Goal: Task Accomplishment & Management: Use online tool/utility

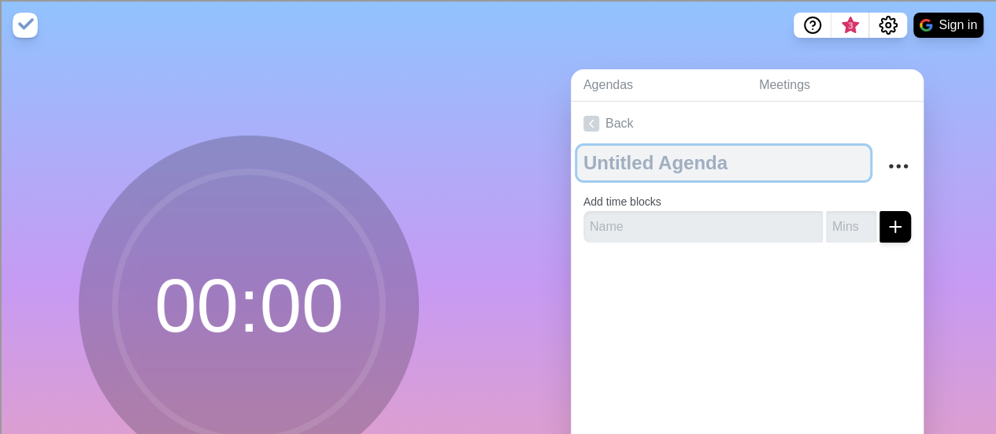
click at [677, 163] on textarea at bounding box center [723, 163] width 293 height 35
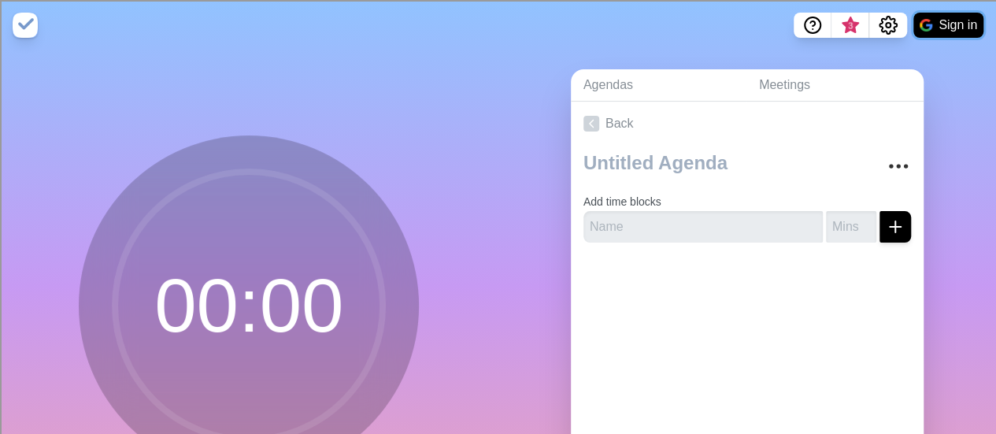
click at [935, 29] on button "Sign in" at bounding box center [948, 25] width 70 height 25
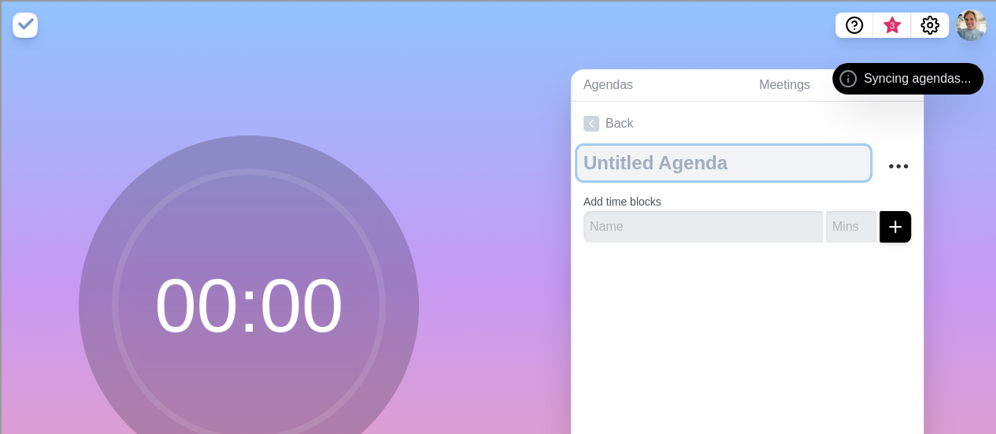
click at [609, 165] on textarea at bounding box center [723, 163] width 293 height 35
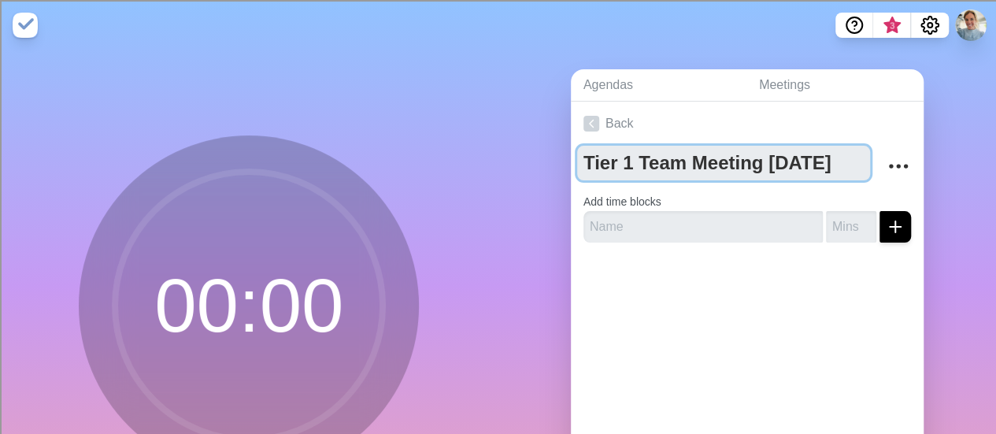
type textarea "Tier 1 Team Meeting [DATE]"
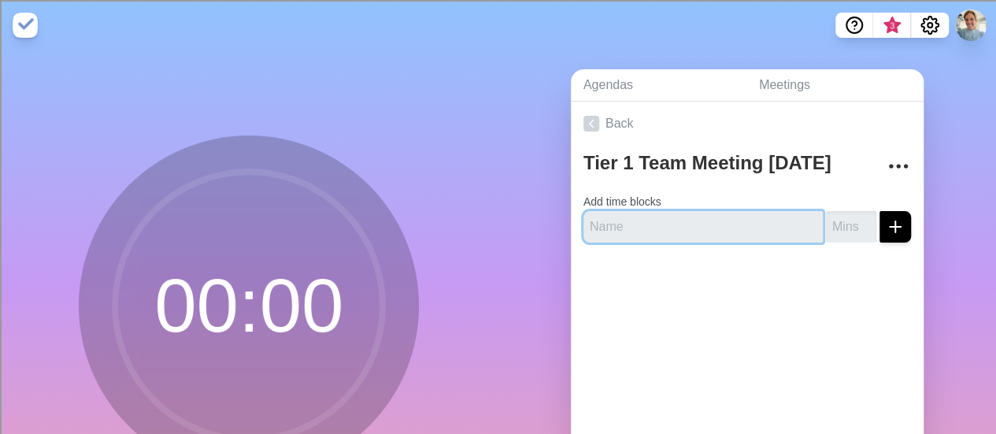
click at [659, 224] on input "text" at bounding box center [703, 226] width 239 height 31
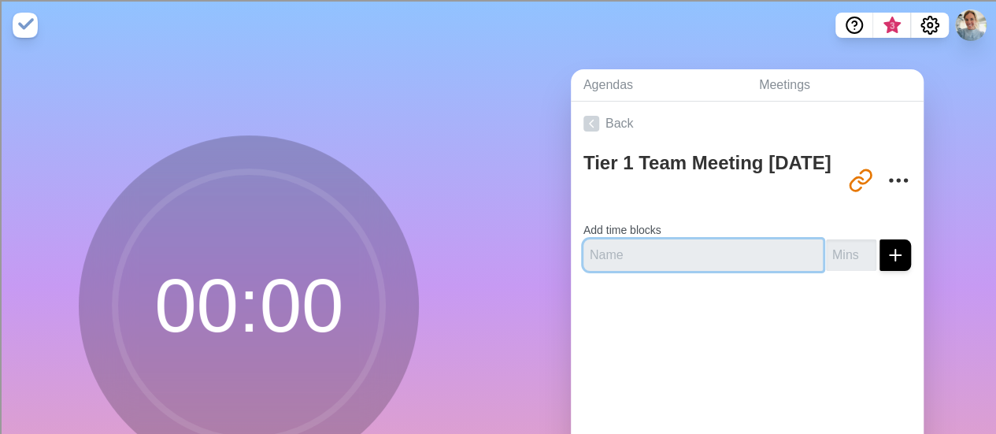
click at [604, 256] on input "text" at bounding box center [703, 254] width 239 height 31
type input "Quick Connect"
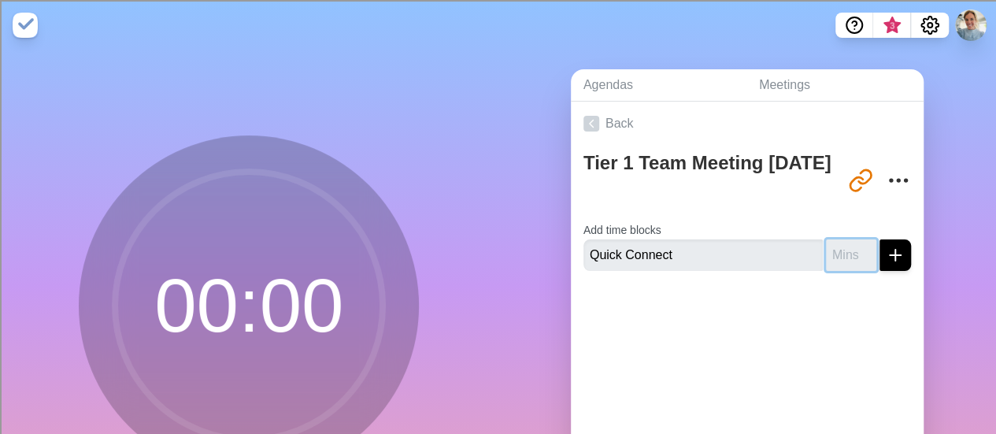
click at [826, 257] on input "number" at bounding box center [851, 254] width 50 height 31
type input "5"
click at [886, 260] on icon "submit" at bounding box center [895, 255] width 19 height 19
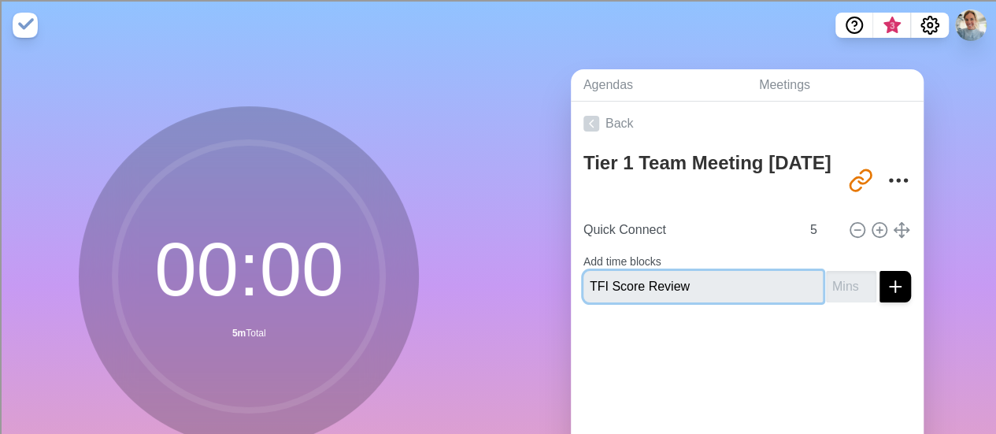
type input "TFI Score Review"
click at [836, 289] on input "number" at bounding box center [851, 286] width 50 height 31
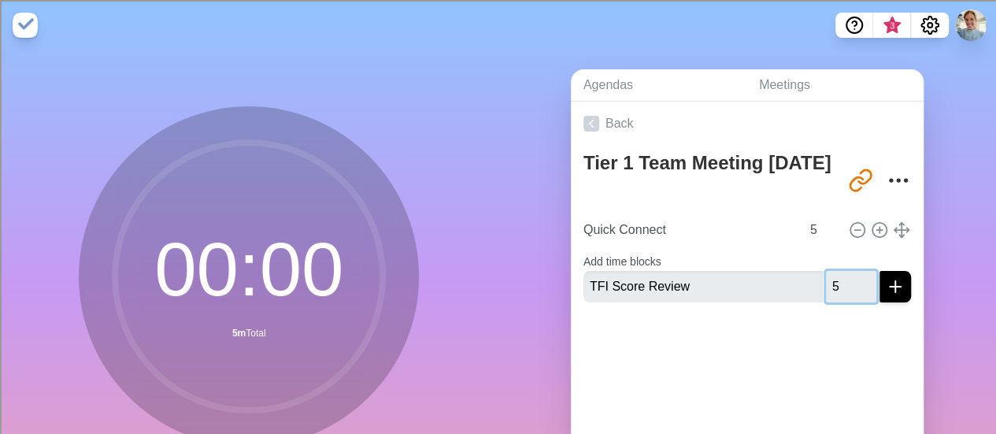
type input "5"
click at [888, 289] on button "submit" at bounding box center [895, 286] width 31 height 31
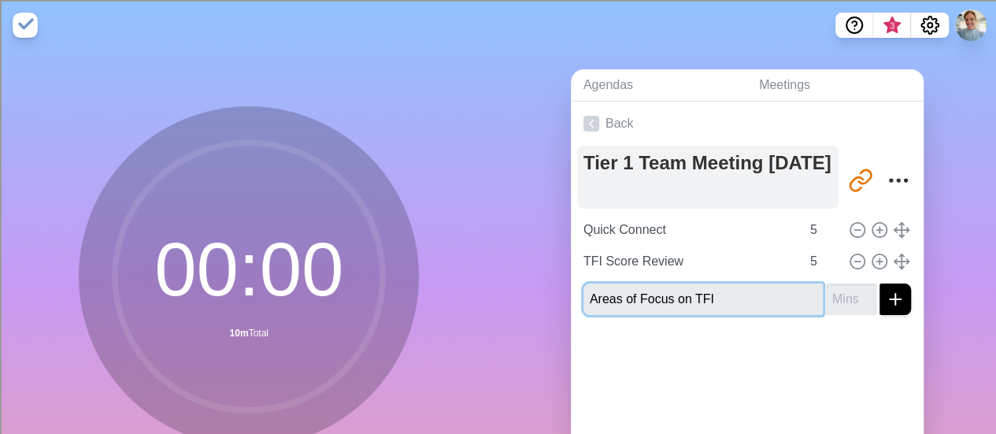
type input "Areas of Focus on TFI"
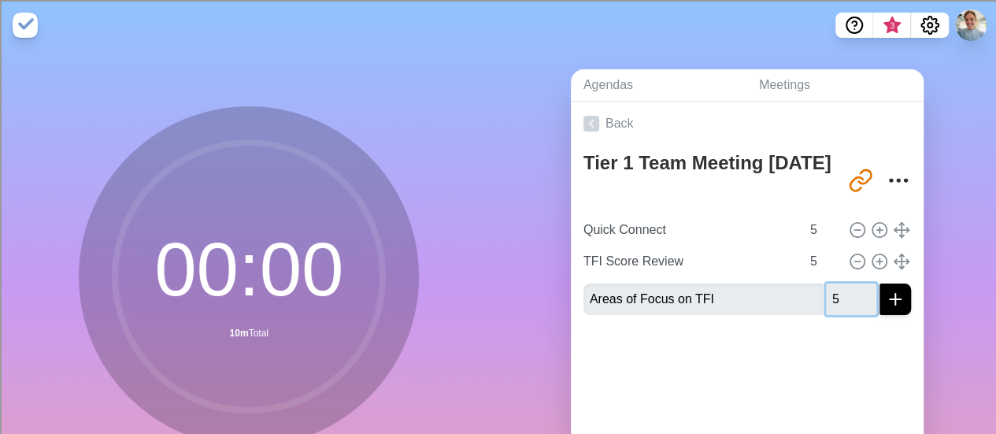
type input "5"
click at [886, 298] on icon "submit" at bounding box center [895, 299] width 19 height 19
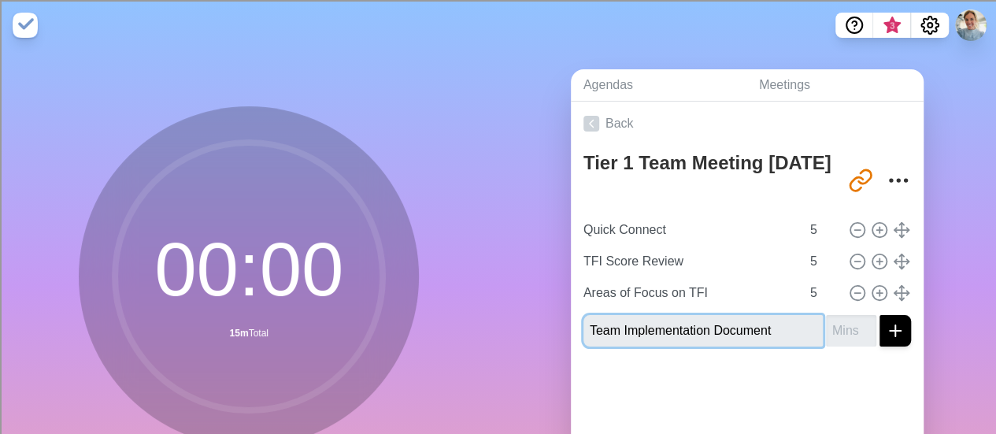
type input "Team Implementation Document"
click at [839, 328] on input "number" at bounding box center [851, 330] width 50 height 31
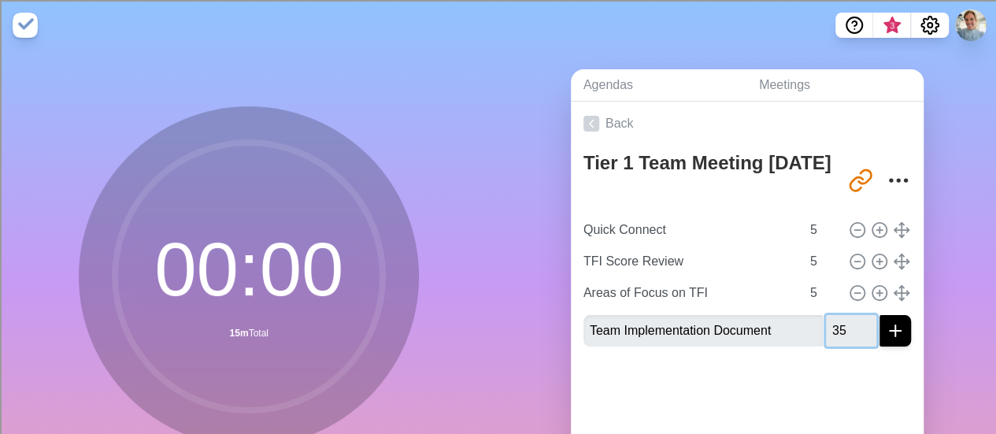
type input "35"
click at [886, 322] on icon "submit" at bounding box center [895, 330] width 19 height 19
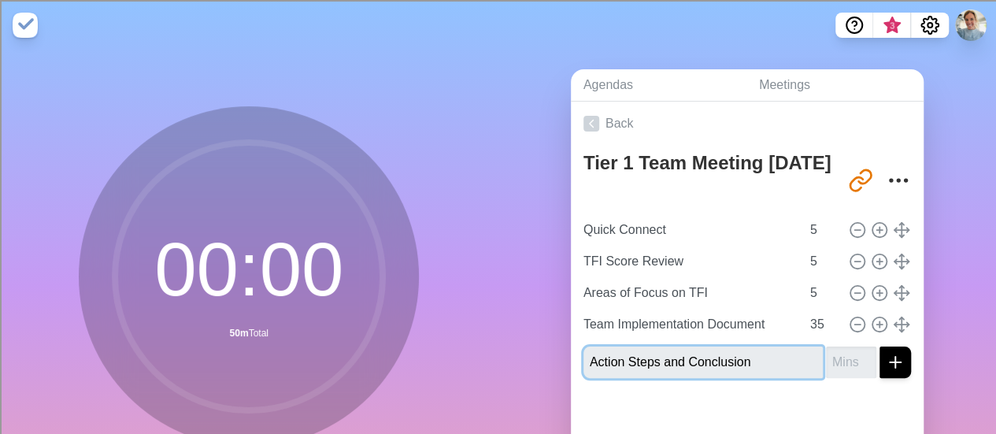
type input "Action Steps and Conclusion"
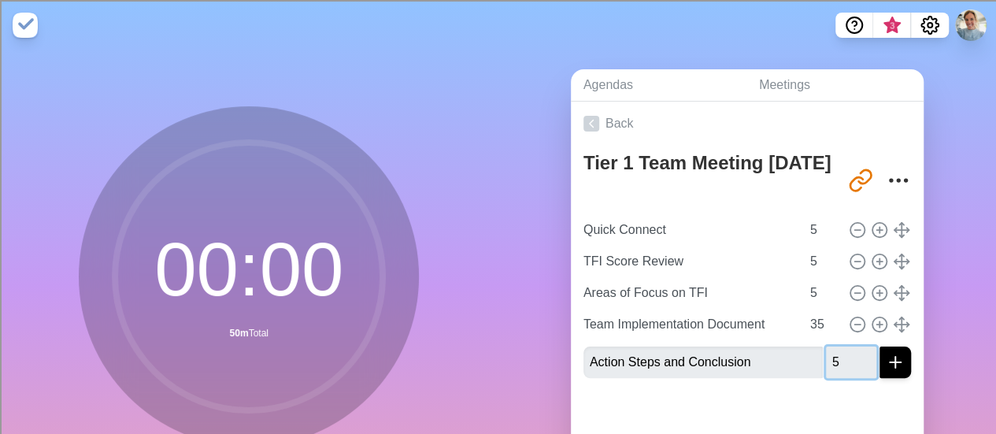
type input "5"
click at [959, 294] on div "Agendas Meetings Back Tier 1 Team Meeting 10/13/25 http://timeblocks.co/jDt2P8V…" at bounding box center [747, 311] width 498 height 523
click at [848, 180] on icon "Share link" at bounding box center [860, 180] width 25 height 25
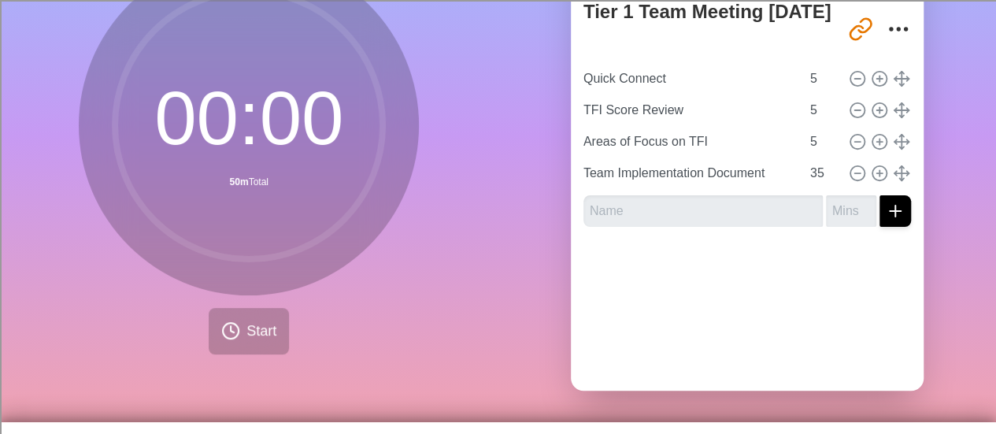
scroll to position [72, 0]
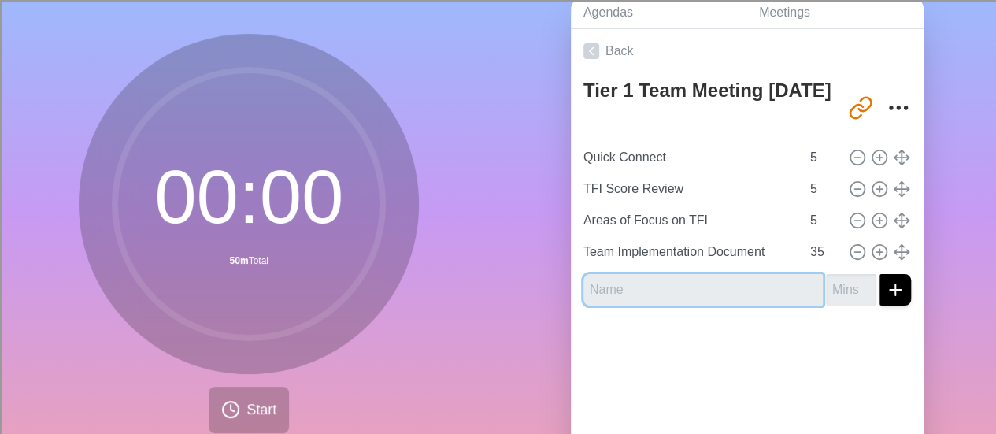
click at [652, 294] on input "text" at bounding box center [703, 289] width 239 height 31
type input "Action Planning and Conclusion"
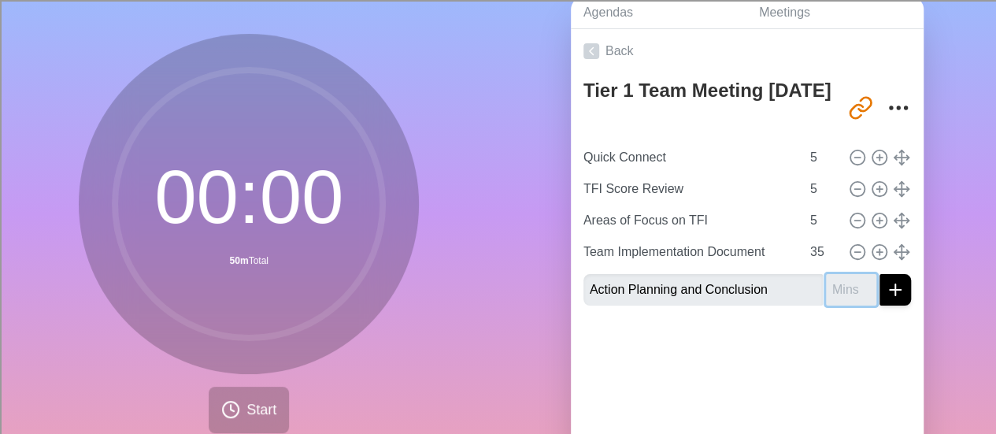
click at [826, 286] on input "number" at bounding box center [851, 289] width 50 height 31
type input "10"
click at [813, 360] on div at bounding box center [747, 349] width 353 height 63
click at [904, 390] on div "Back Tier 1 Team Meeting [DATE] [URL][DOMAIN_NAME] Quick Connect 5 TFI Score Re…" at bounding box center [747, 249] width 353 height 440
click at [871, 379] on div "Back Tier 1 Team Meeting [DATE] [URL][DOMAIN_NAME] Quick Connect 5 TFI Score Re…" at bounding box center [747, 249] width 353 height 440
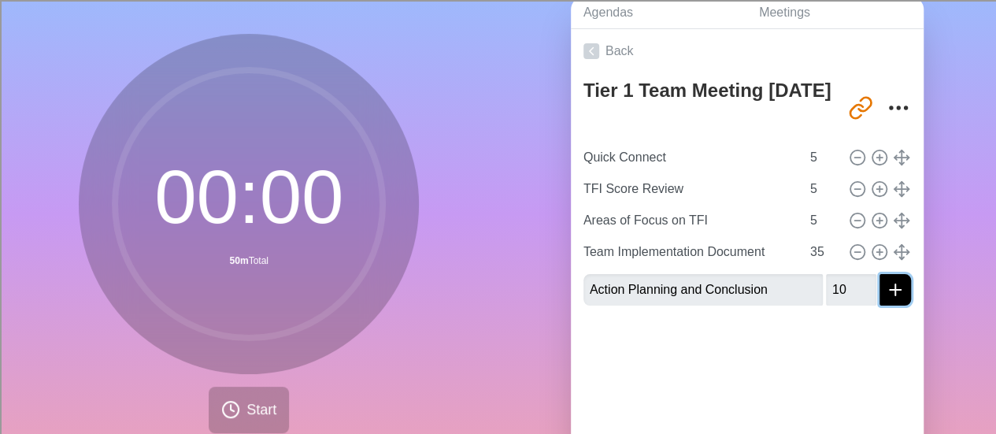
click at [886, 295] on icon "submit" at bounding box center [895, 289] width 19 height 19
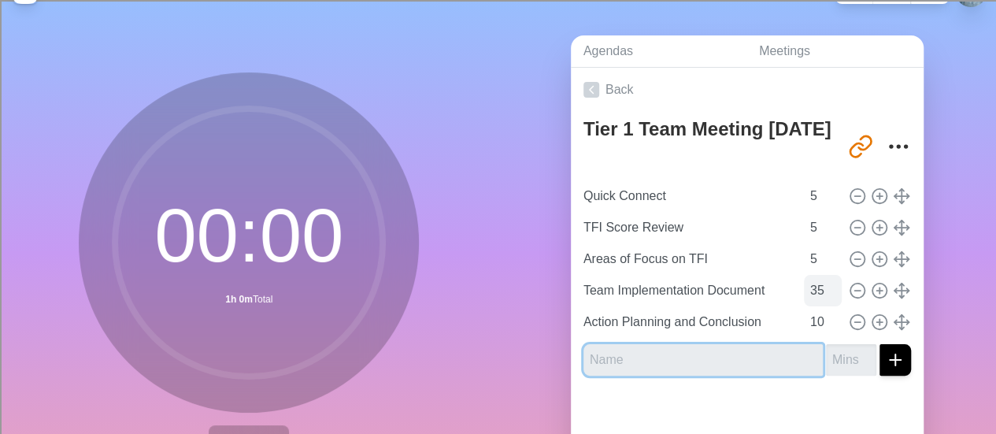
scroll to position [0, 0]
